Goal: Information Seeking & Learning: Understand process/instructions

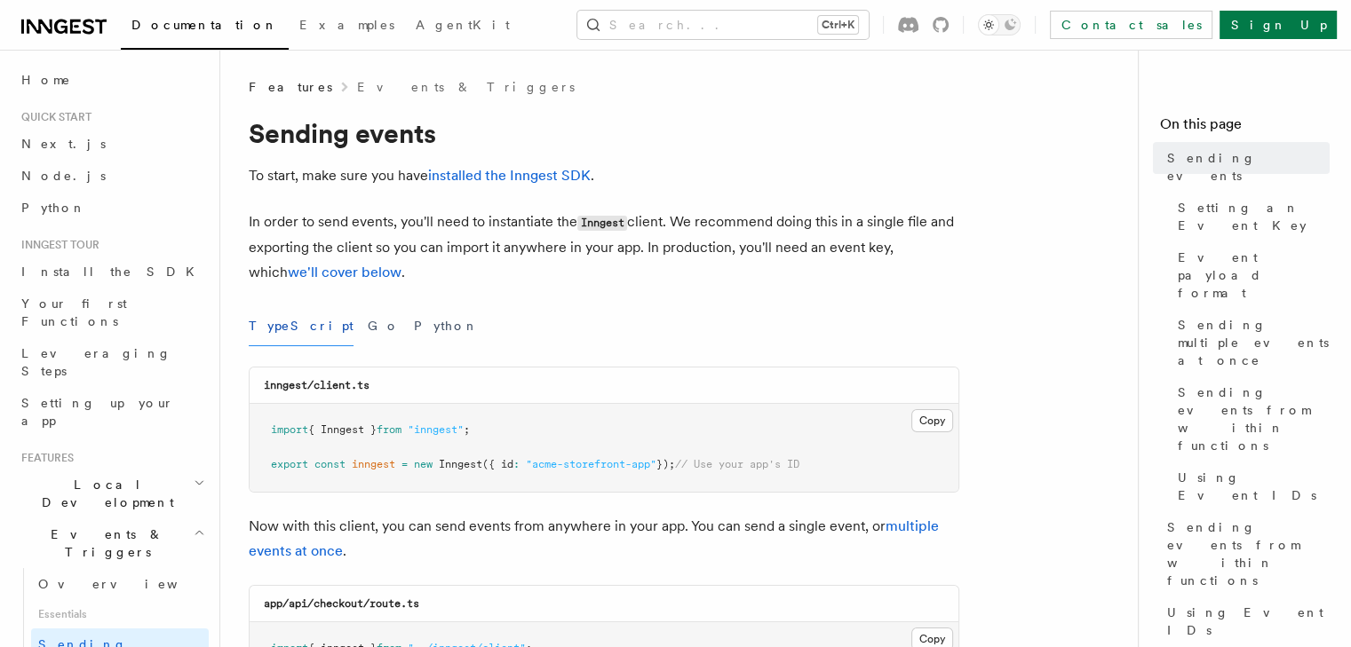
scroll to position [89, 0]
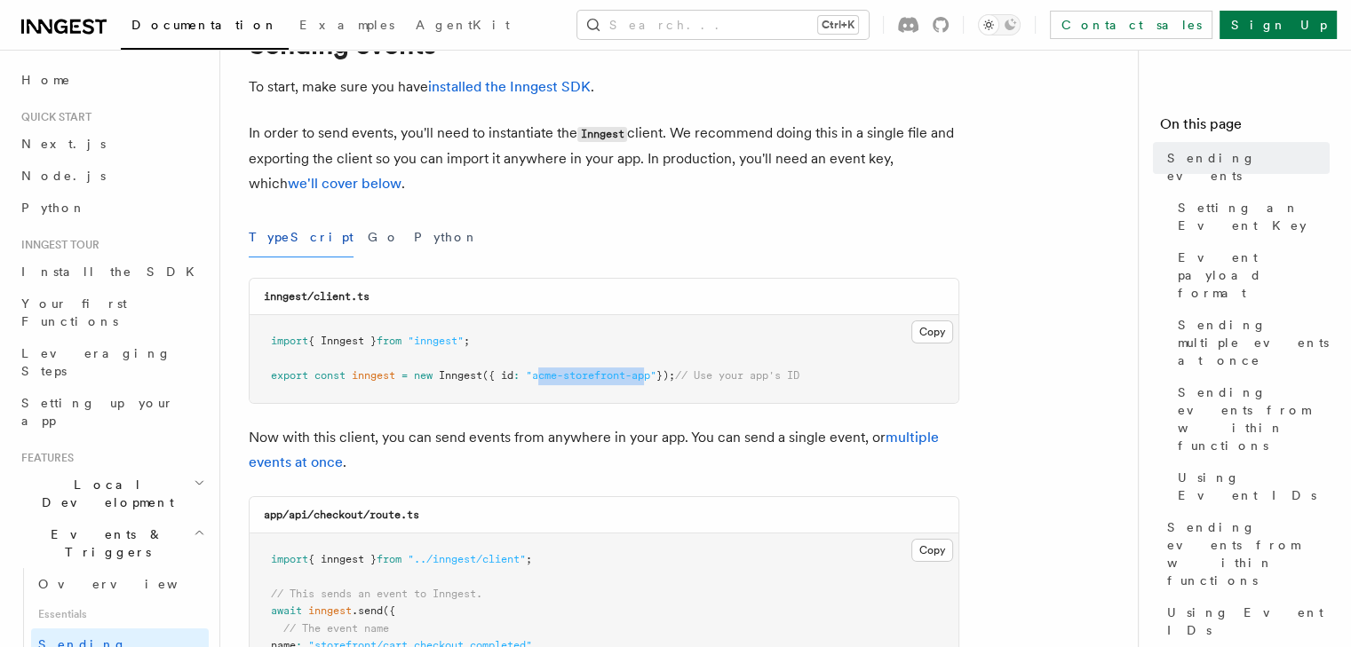
drag, startPoint x: 656, startPoint y: 378, endPoint x: 546, endPoint y: 382, distance: 110.2
click at [546, 382] on span ""acme-storefront-app"" at bounding box center [591, 375] width 131 height 12
click at [732, 380] on span "// Use your app's ID" at bounding box center [737, 375] width 124 height 12
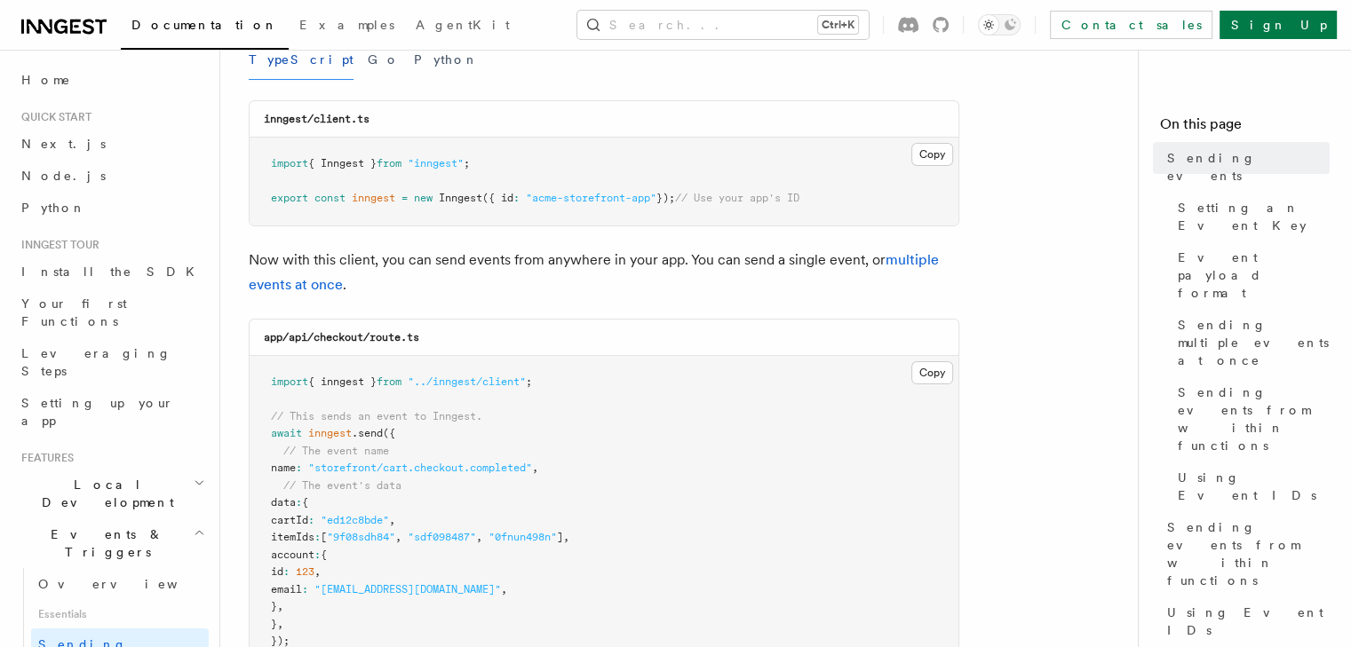
scroll to position [355, 0]
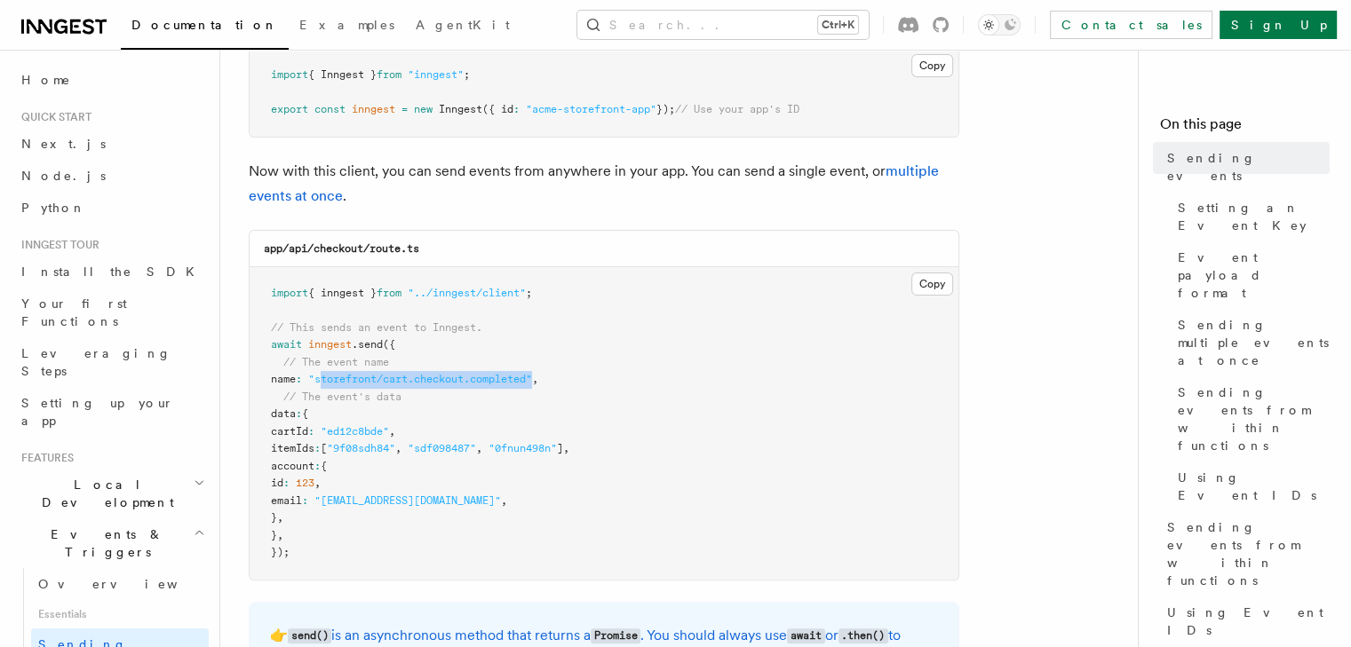
drag, startPoint x: 333, startPoint y: 379, endPoint x: 549, endPoint y: 382, distance: 215.8
click at [532, 382] on span ""storefront/cart.checkout.completed"" at bounding box center [420, 379] width 224 height 12
click at [344, 420] on pre "import { inngest } from "../inngest/client" ; // This sends an event to Inngest…" at bounding box center [604, 423] width 709 height 313
click at [341, 415] on pre "import { inngest } from "../inngest/client" ; // This sends an event to Inngest…" at bounding box center [604, 423] width 709 height 313
click at [324, 439] on pre "import { inngest } from "../inngest/client" ; // This sends an event to Inngest…" at bounding box center [604, 423] width 709 height 313
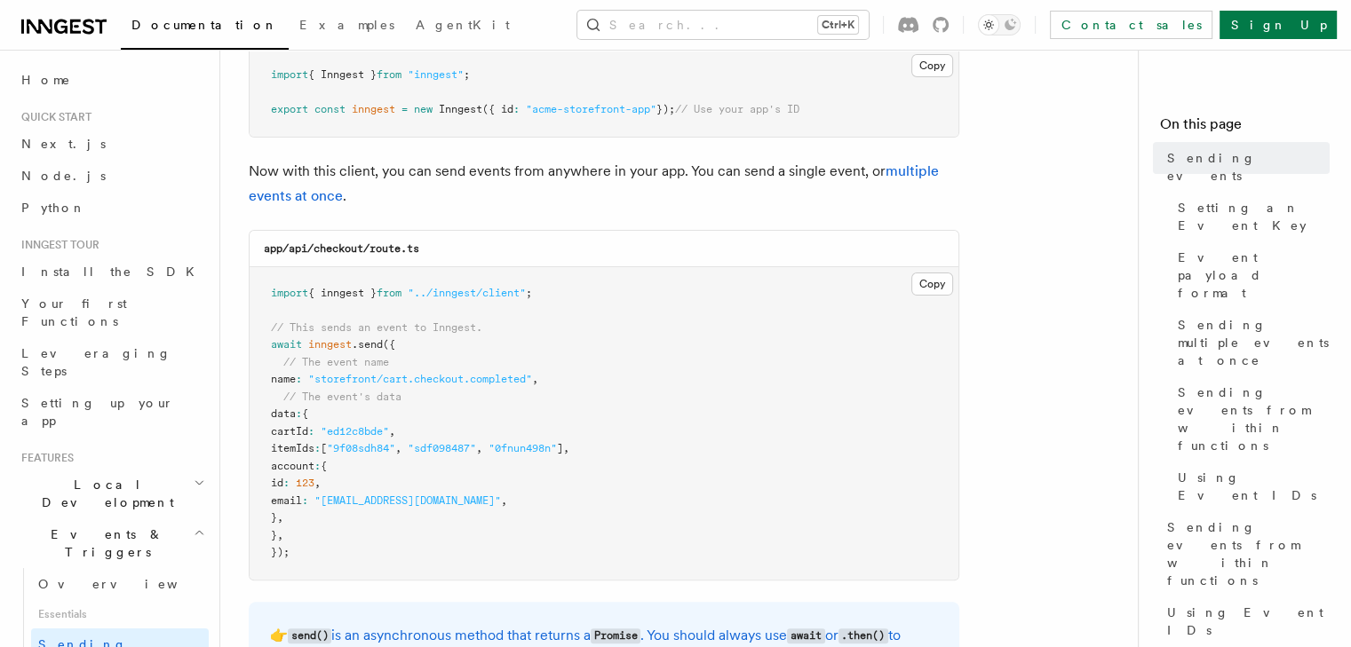
click at [324, 439] on pre "import { inngest } from "../inngest/client" ; // This sends an event to Inngest…" at bounding box center [604, 423] width 709 height 313
click at [314, 447] on span "itemIds" at bounding box center [293, 448] width 44 height 12
click at [314, 466] on span "account" at bounding box center [293, 466] width 44 height 12
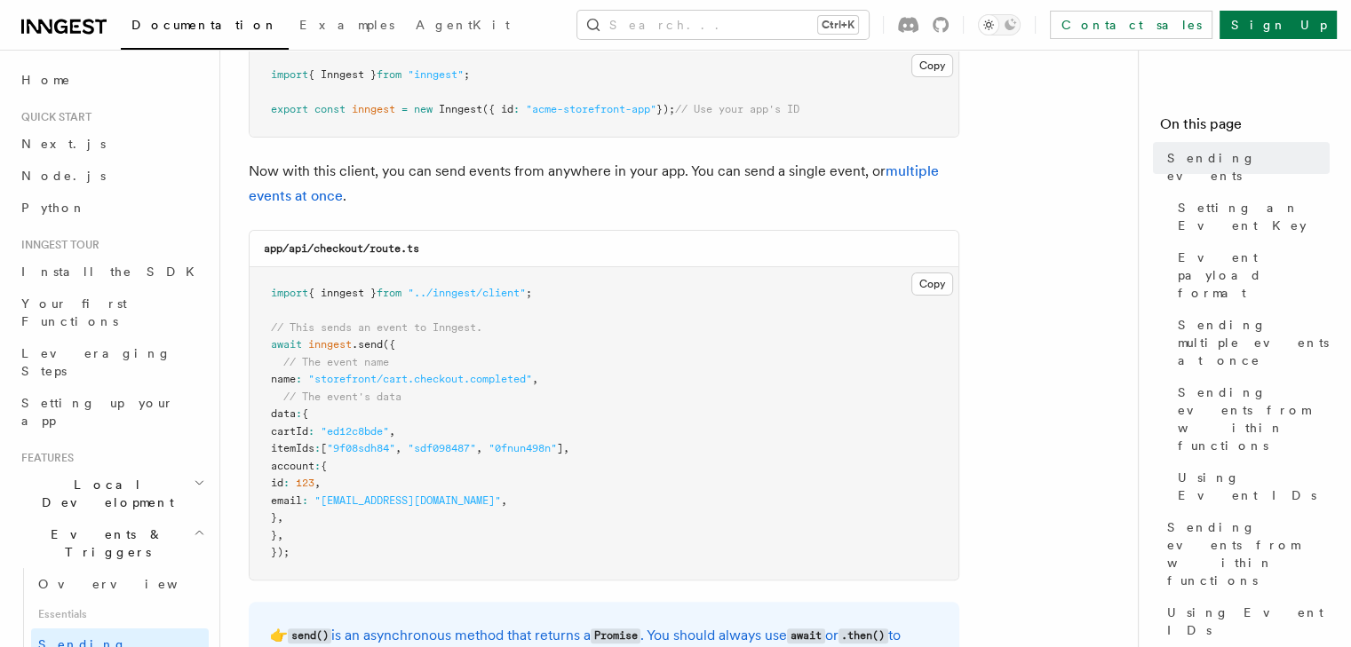
drag, startPoint x: 283, startPoint y: 416, endPoint x: 298, endPoint y: 513, distance: 98.8
click at [298, 513] on code "import { inngest } from "../inngest/client" ; // This sends an event to Inngest…" at bounding box center [420, 423] width 298 height 273
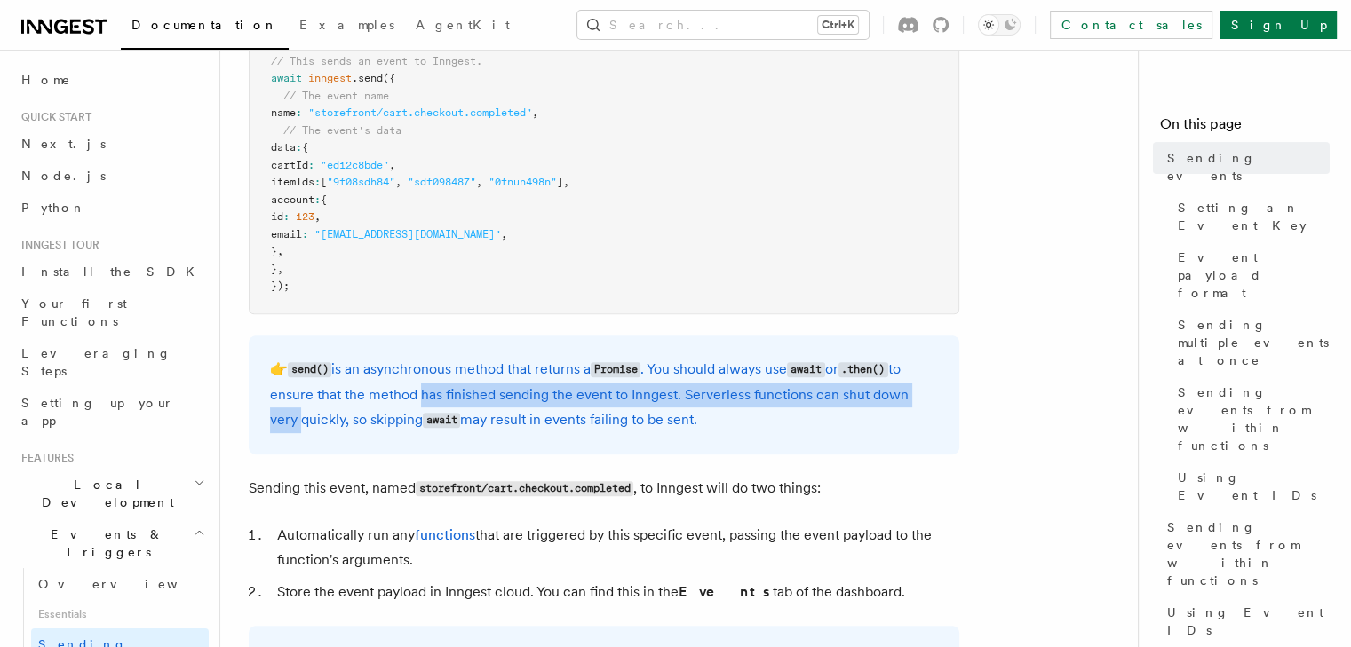
drag, startPoint x: 416, startPoint y: 393, endPoint x: 946, endPoint y: 400, distance: 529.3
click at [946, 400] on div "👉 send() is an asynchronous method that returns a Promise . You should always u…" at bounding box center [604, 395] width 710 height 119
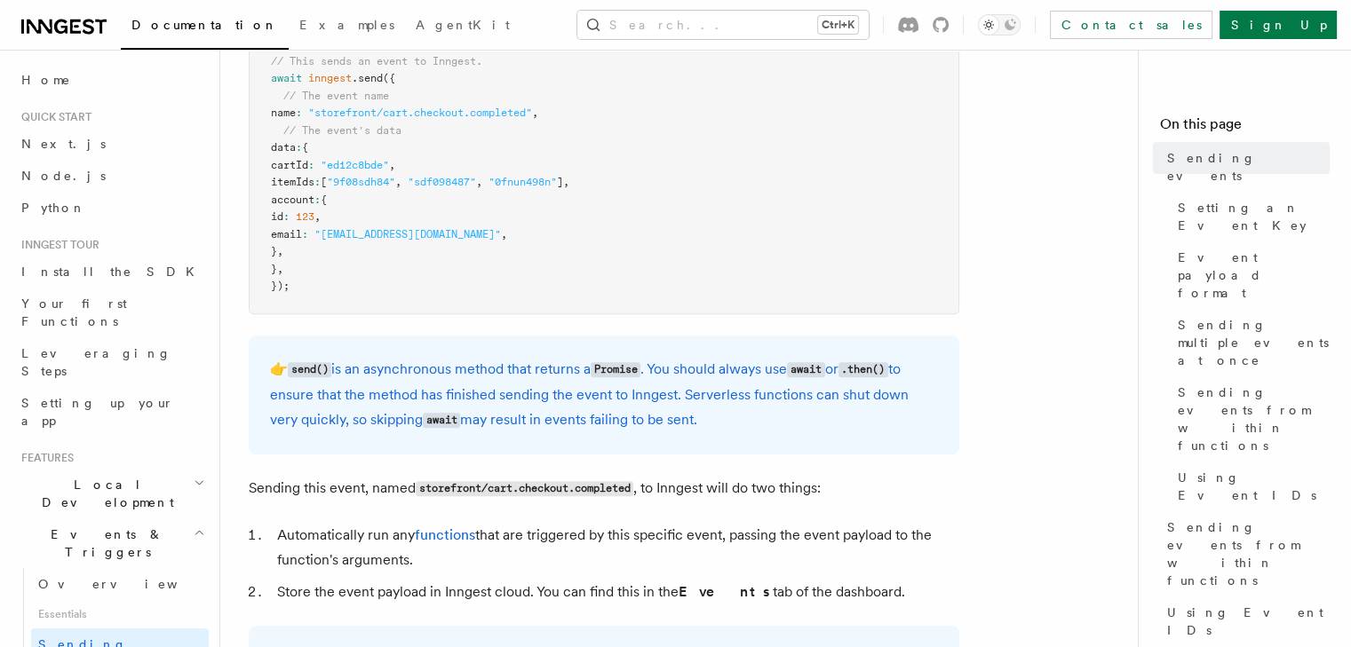
click at [621, 425] on p "👉 send() is an asynchronous method that returns a Promise . You should always u…" at bounding box center [604, 395] width 668 height 76
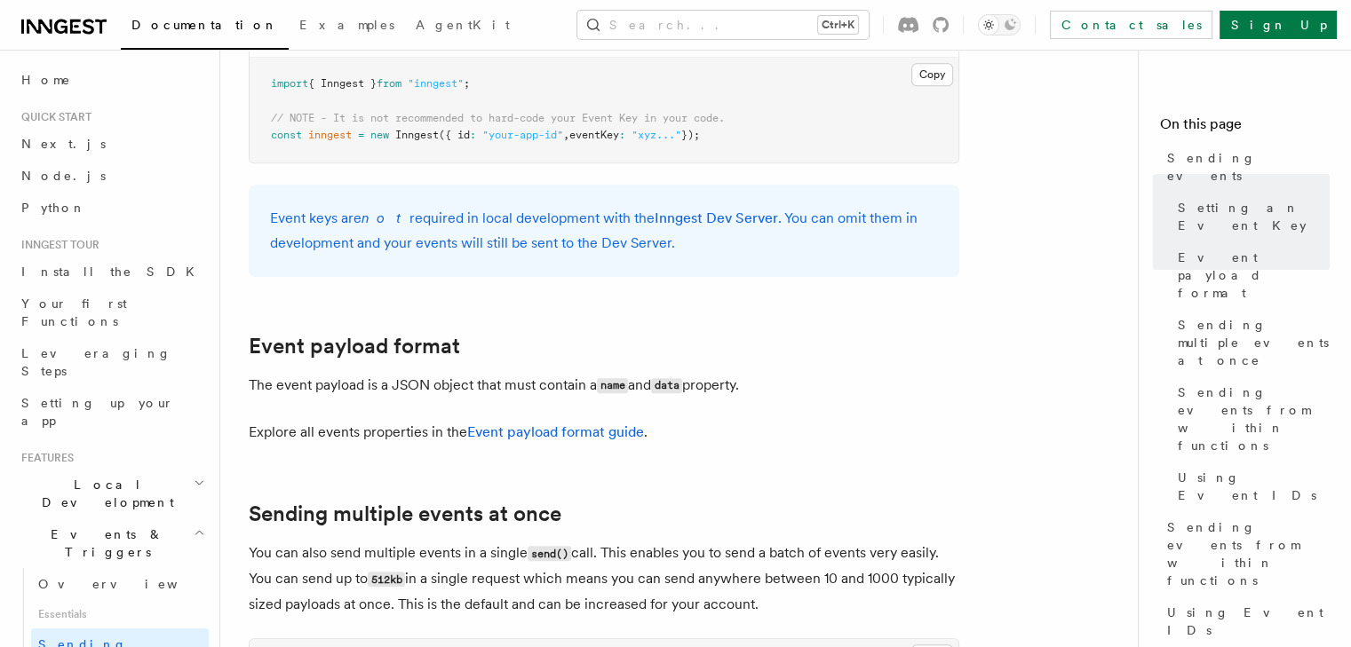
scroll to position [1865, 0]
